Goal: Task Accomplishment & Management: Manage account settings

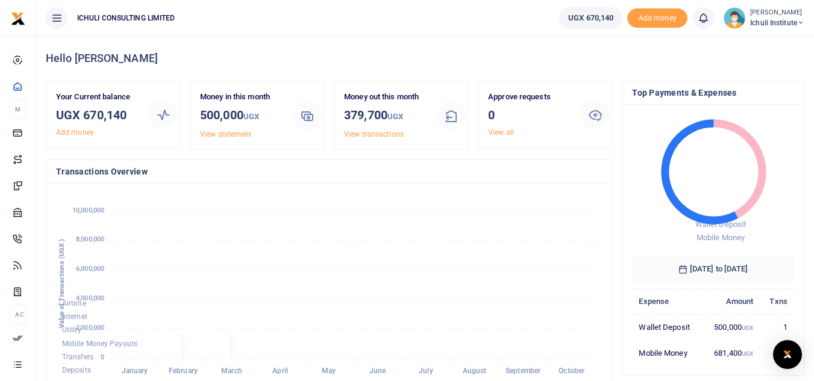
scroll to position [170, 153]
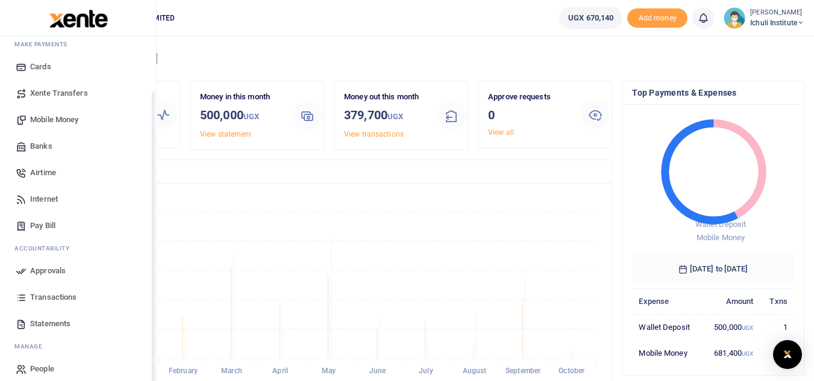
drag, startPoint x: 152, startPoint y: 278, endPoint x: 156, endPoint y: 334, distance: 56.2
click at [156, 334] on div "Start Dashboard M ake Payments Cards Xente Transfers Mobile Money Banks Airtime…" at bounding box center [78, 227] width 157 height 381
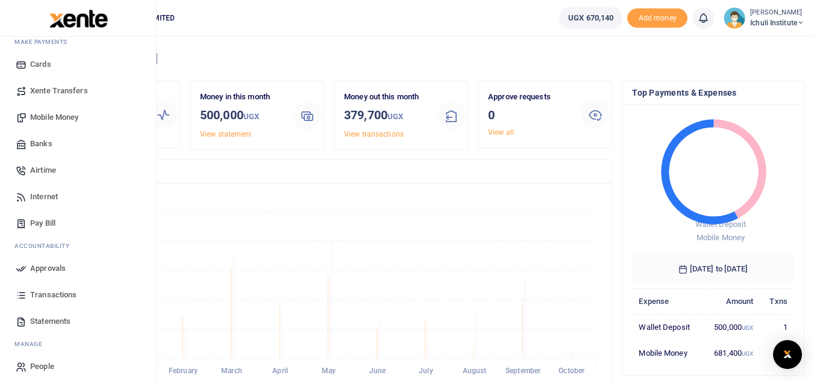
click at [53, 321] on span "Statements" at bounding box center [50, 322] width 40 height 12
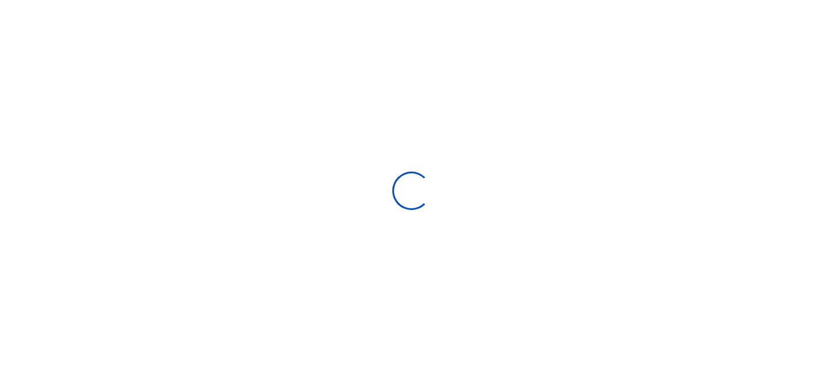
select select "ALL"
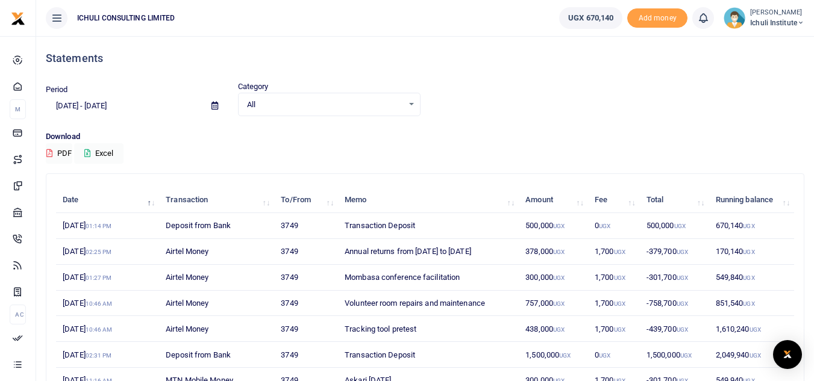
click at [214, 105] on icon at bounding box center [215, 106] width 7 height 8
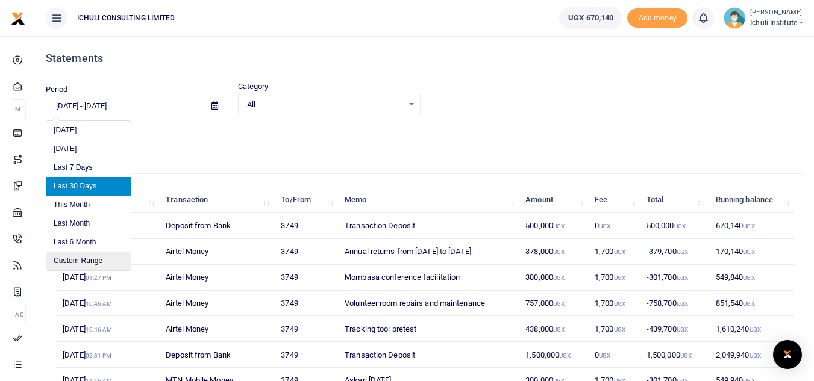
click at [94, 264] on li "Custom Range" at bounding box center [88, 261] width 84 height 19
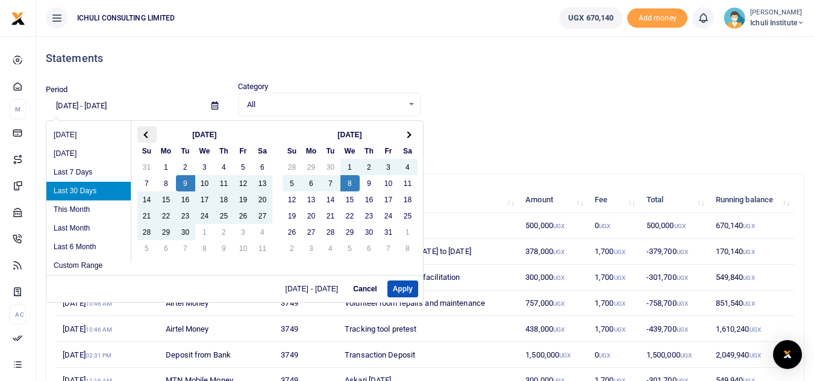
click at [143, 136] on th at bounding box center [146, 135] width 19 height 16
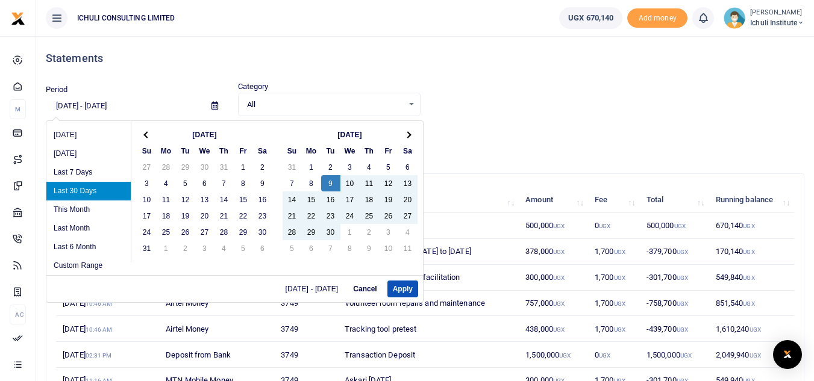
click at [143, 136] on th at bounding box center [146, 135] width 19 height 16
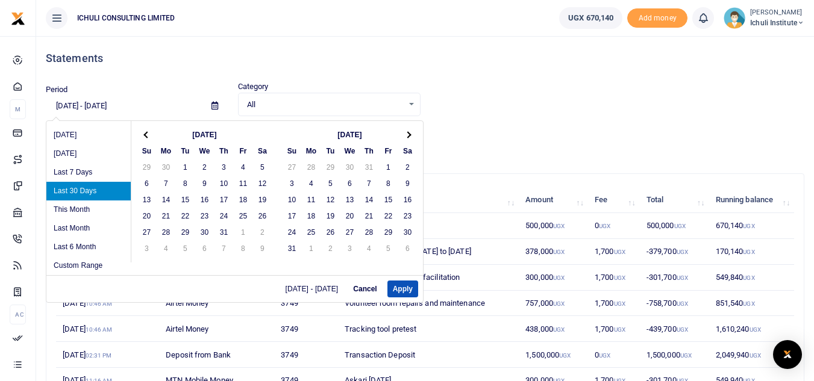
click at [143, 136] on th at bounding box center [146, 135] width 19 height 16
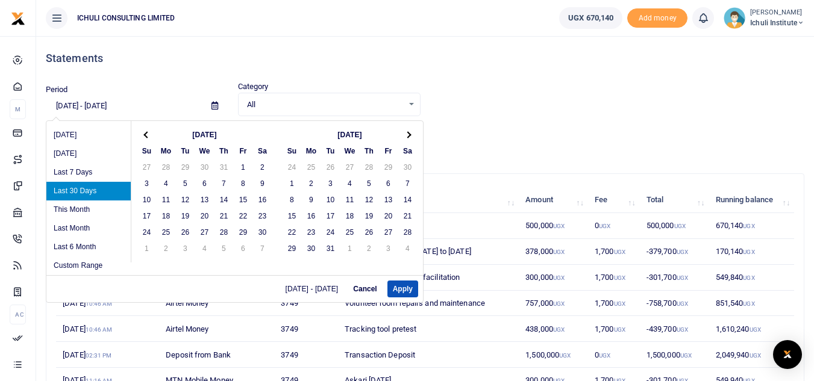
click at [143, 136] on th at bounding box center [146, 135] width 19 height 16
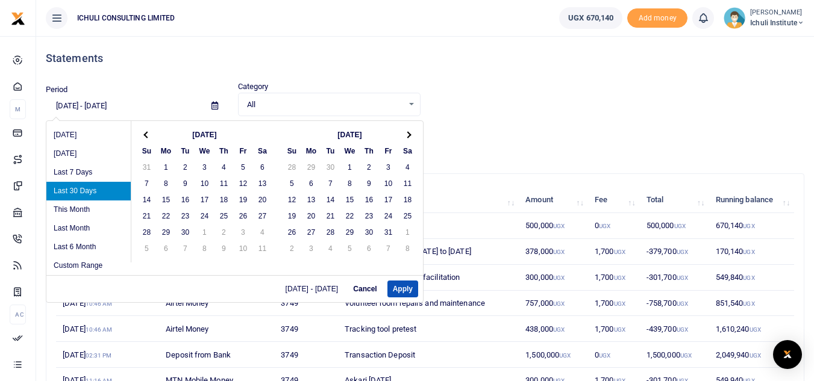
click at [143, 136] on th at bounding box center [146, 135] width 19 height 16
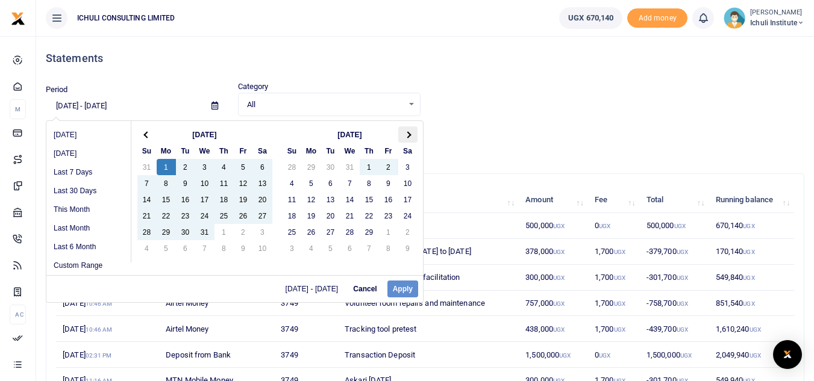
click at [412, 136] on th at bounding box center [407, 135] width 19 height 16
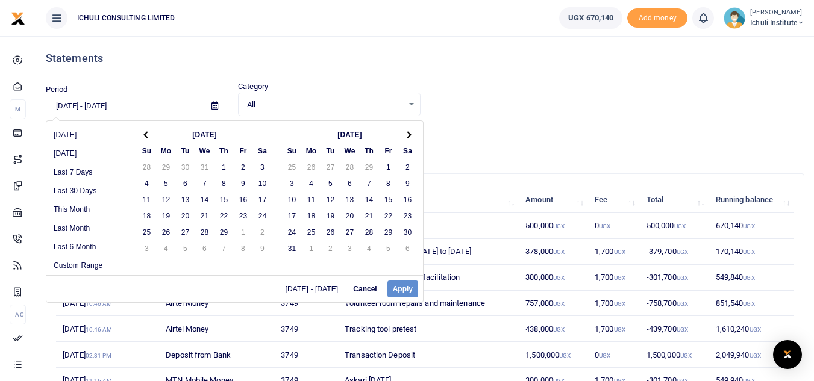
click at [412, 136] on th at bounding box center [407, 135] width 19 height 16
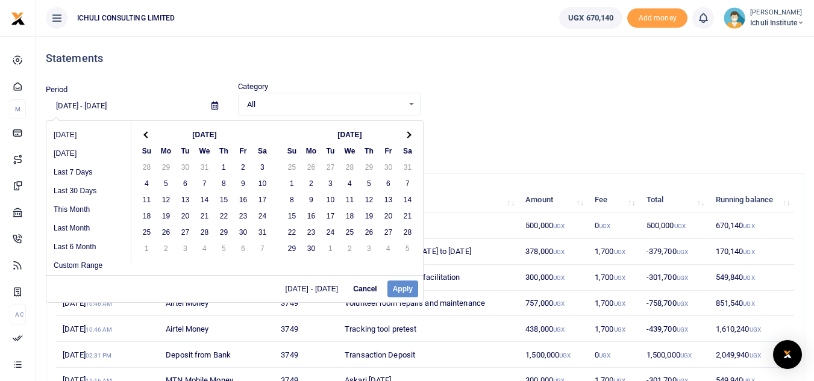
click at [412, 136] on th at bounding box center [407, 135] width 19 height 16
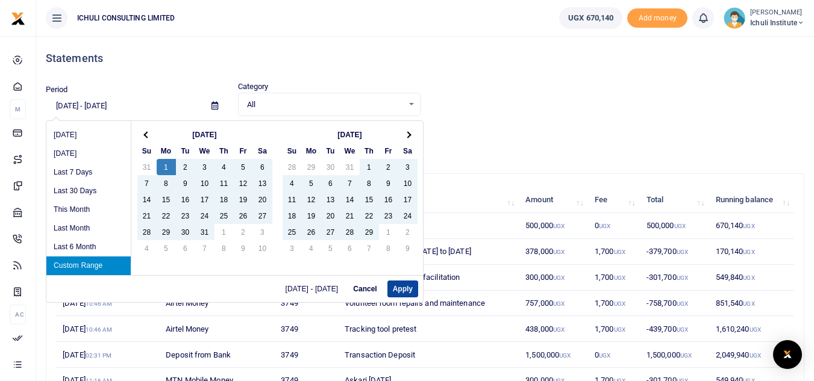
click at [403, 290] on button "Apply" at bounding box center [402, 289] width 31 height 17
type input "[DATE] - [DATE]"
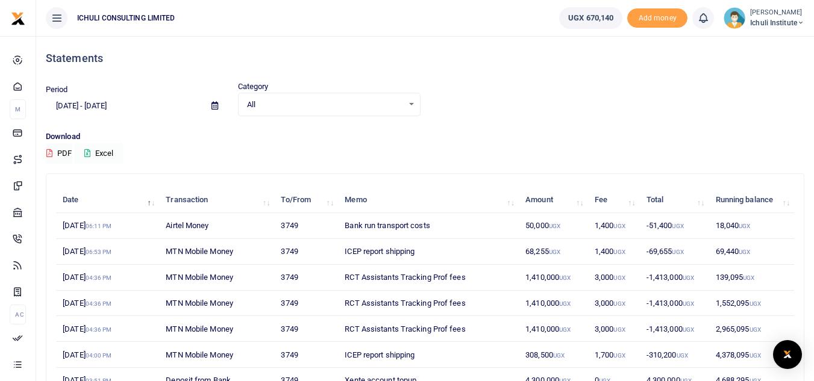
click at [108, 154] on button "Excel" at bounding box center [98, 153] width 49 height 20
